Goal: Book appointment/travel/reservation

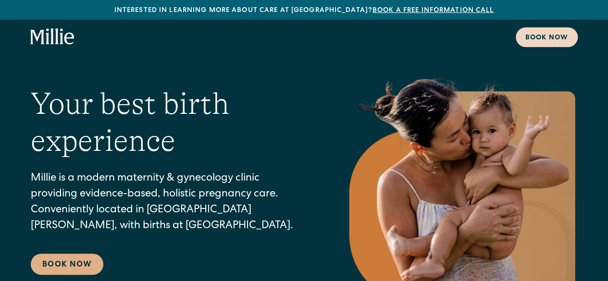
click at [533, 37] on div "Book now" at bounding box center [547, 38] width 43 height 10
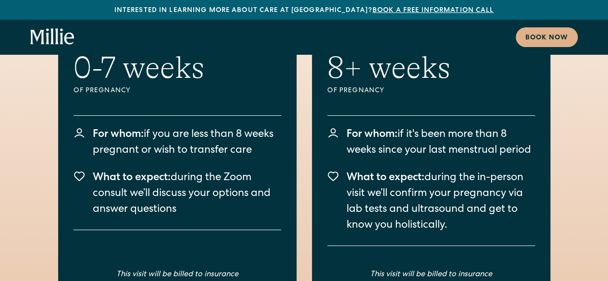
scroll to position [1888, 0]
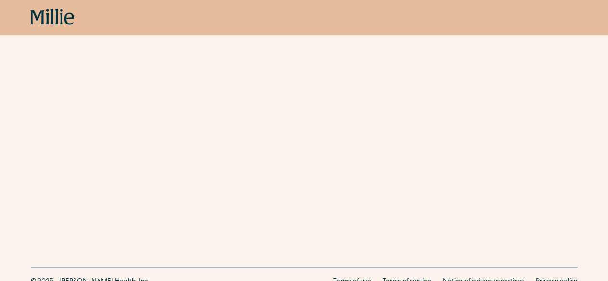
scroll to position [138, 0]
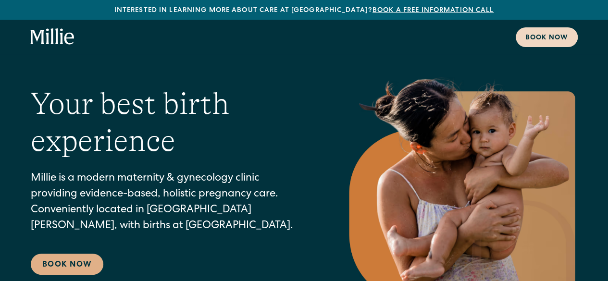
click at [527, 36] on div "Book now" at bounding box center [547, 38] width 43 height 10
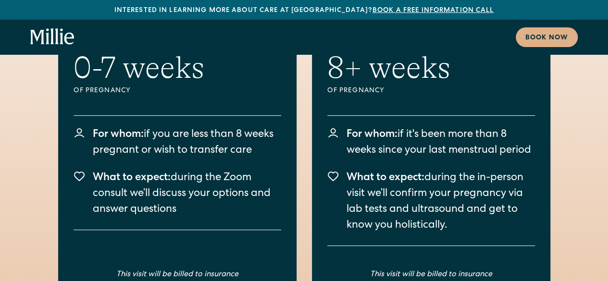
scroll to position [1899, 0]
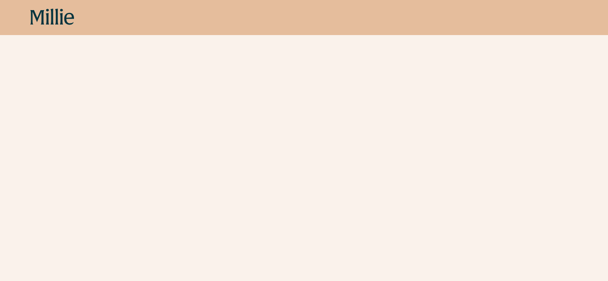
scroll to position [337, 0]
